Goal: Task Accomplishment & Management: Use online tool/utility

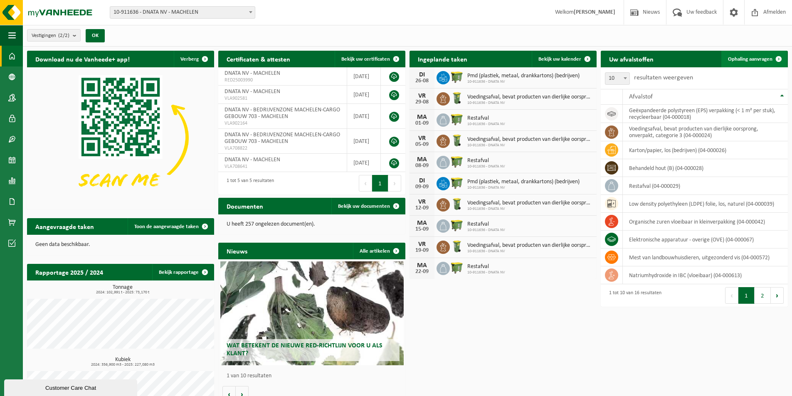
click at [753, 60] on span "Ophaling aanvragen" at bounding box center [750, 59] width 44 height 5
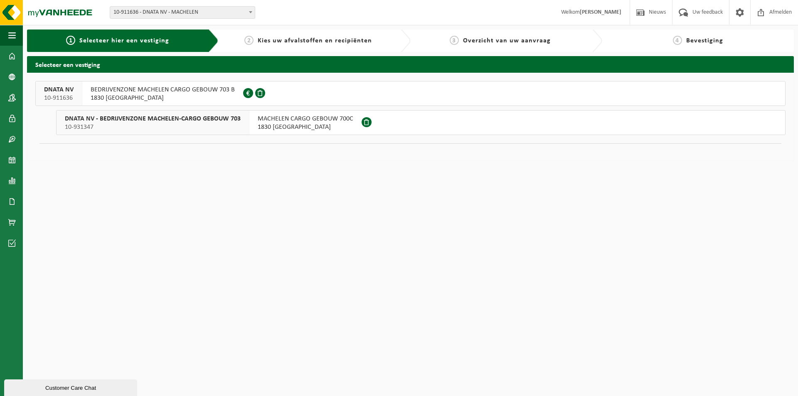
click at [257, 91] on span at bounding box center [260, 93] width 10 height 10
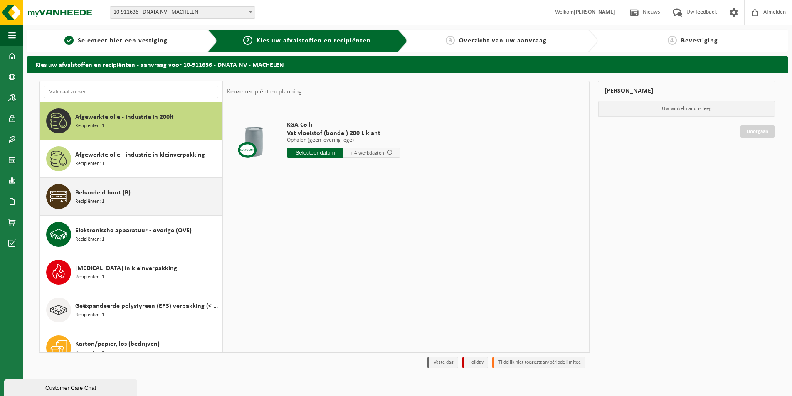
click at [170, 196] on div "Behandeld hout (B) Recipiënten: 1" at bounding box center [147, 196] width 145 height 25
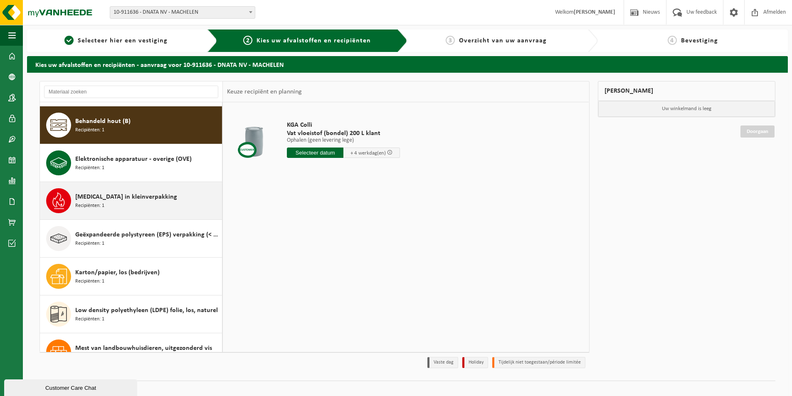
scroll to position [76, 0]
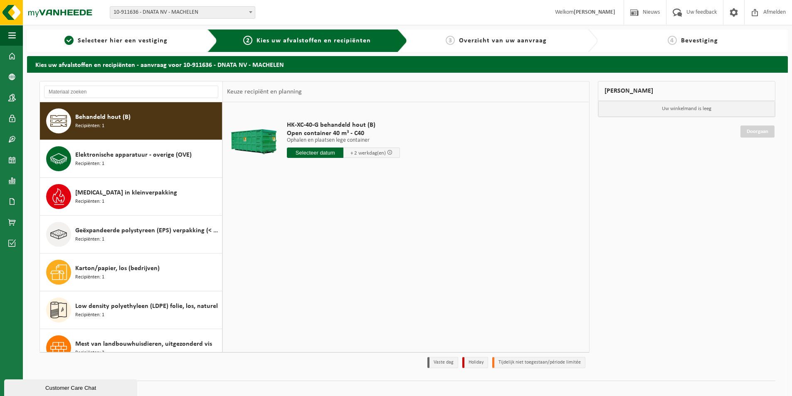
click at [318, 152] on input "text" at bounding box center [315, 153] width 57 height 10
click at [353, 226] on div "28 29 30 31 1 2 3 4 5 6 7 8 9 10 11 12 13 14 15 16 17 18 19 20 21 22 23 24 25 2…" at bounding box center [338, 226] width 102 height 67
click at [353, 227] on div "28 29 30 31 1 2 3 4 5 6 7 8 9 10 11 12 13 14 15 16 17 18 19 20 21 22 23 24 25 2…" at bounding box center [338, 226] width 102 height 67
click at [454, 257] on div "HK-XC-40-G behandeld hout (B) Open container 40 m³ - C40 Ophalen en plaatsen le…" at bounding box center [406, 226] width 366 height 249
click at [314, 153] on input "text" at bounding box center [315, 153] width 57 height 10
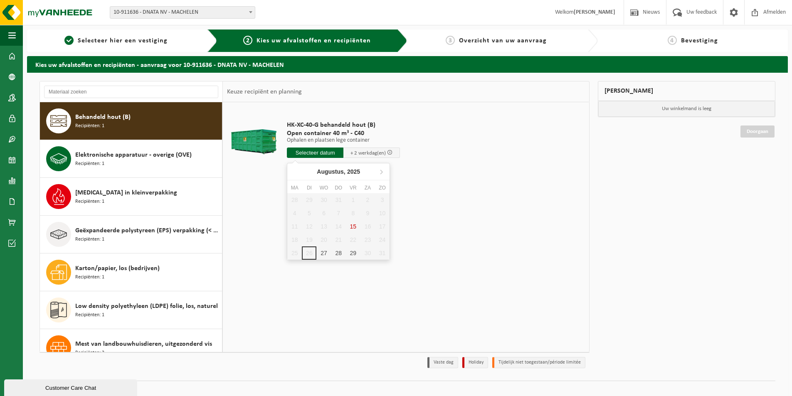
click at [309, 251] on div "28 29 30 31 1 2 3 4 5 6 7 8 9 10 11 12 13 14 15 16 17 18 19 20 21 22 23 24 25 2…" at bounding box center [338, 226] width 102 height 67
click at [308, 252] on div "28 29 30 31 1 2 3 4 5 6 7 8 9 10 11 12 13 14 15 16 17 18 19 20 21 22 23 24 25 2…" at bounding box center [338, 226] width 102 height 67
click at [439, 245] on div "HK-XC-40-G behandeld hout (B) Open container 40 m³ - C40 Ophalen en plaatsen le…" at bounding box center [406, 226] width 366 height 249
click at [328, 151] on input "text" at bounding box center [315, 153] width 57 height 10
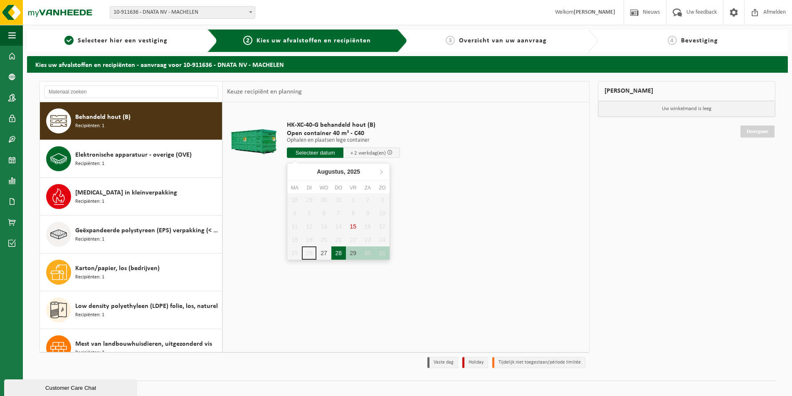
click at [340, 254] on div "28" at bounding box center [338, 253] width 15 height 13
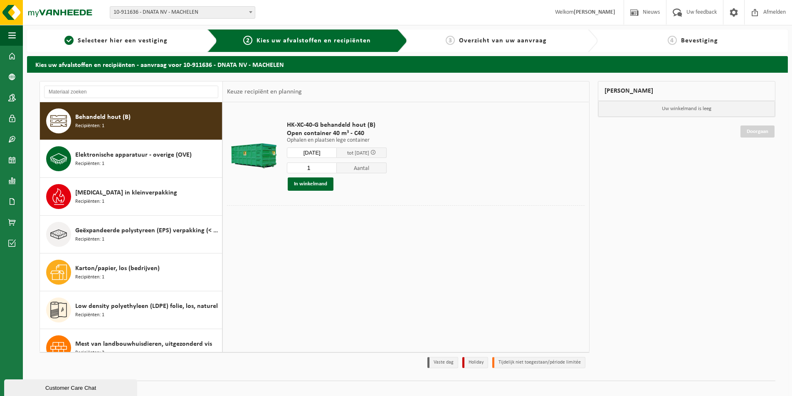
type input "Van 2025-08-28"
click at [320, 184] on button "In winkelmand" at bounding box center [311, 184] width 46 height 13
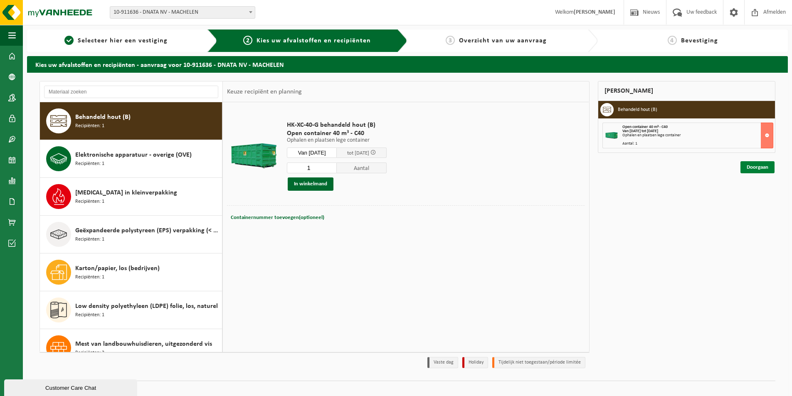
click at [757, 167] on link "Doorgaan" at bounding box center [757, 167] width 34 height 12
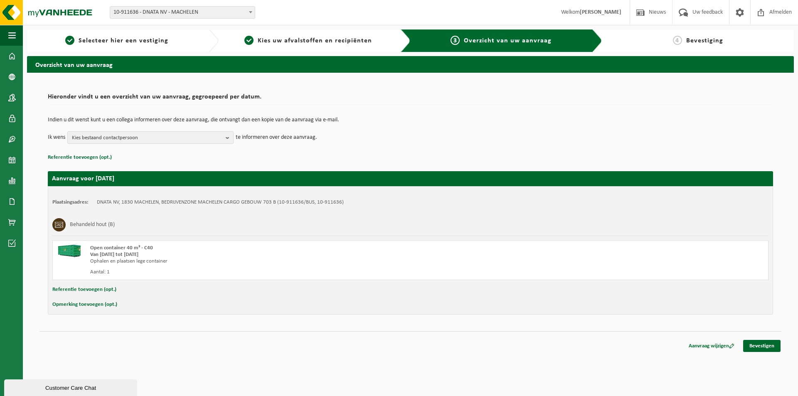
drag, startPoint x: 229, startPoint y: 134, endPoint x: 231, endPoint y: 144, distance: 9.8
click at [229, 136] on b "button" at bounding box center [229, 138] width 7 height 12
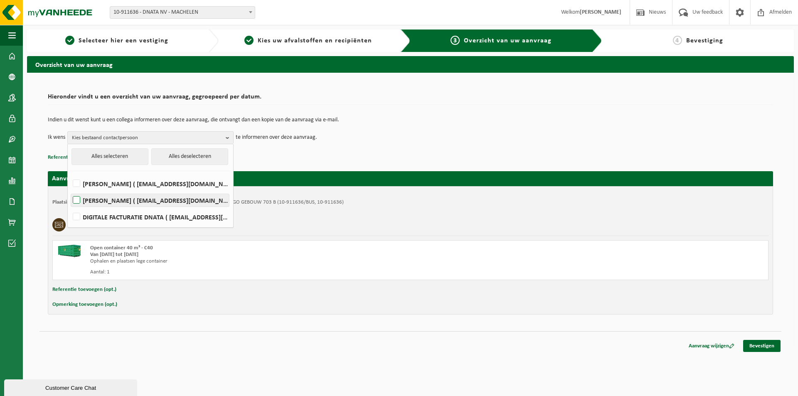
click at [77, 199] on label "Jurgen Debraekeleer ( jurgen.debraekeleer@dnata.be )" at bounding box center [150, 200] width 158 height 12
click at [70, 190] on input "Jurgen Debraekeleer ( jurgen.debraekeleer@dnata.be )" at bounding box center [69, 190] width 0 height 0
checkbox input "true"
click at [757, 345] on link "Bevestigen" at bounding box center [761, 346] width 37 height 12
